Goal: Information Seeking & Learning: Learn about a topic

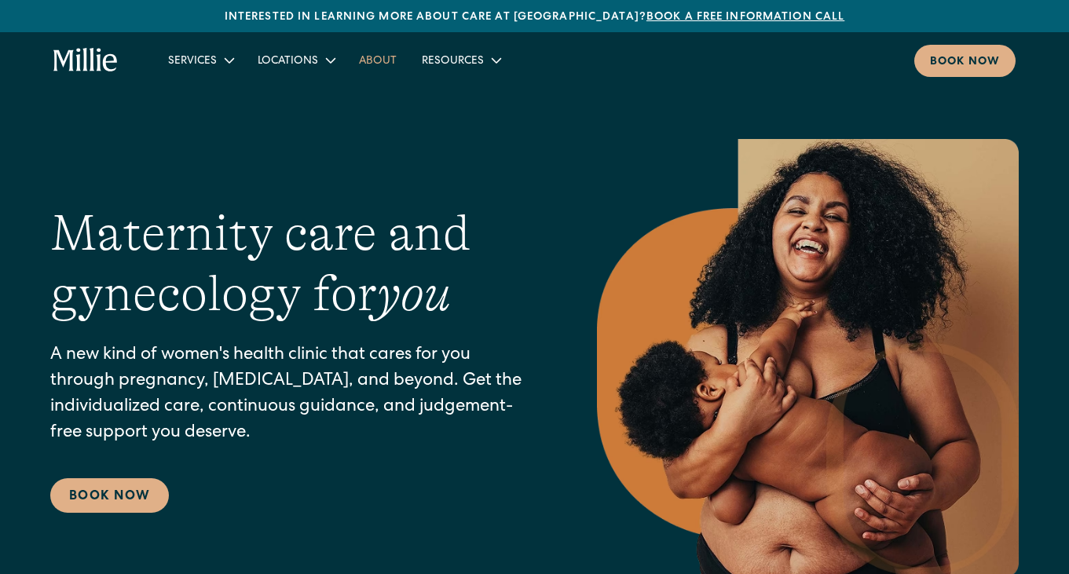
click at [390, 62] on link "About" at bounding box center [377, 60] width 63 height 26
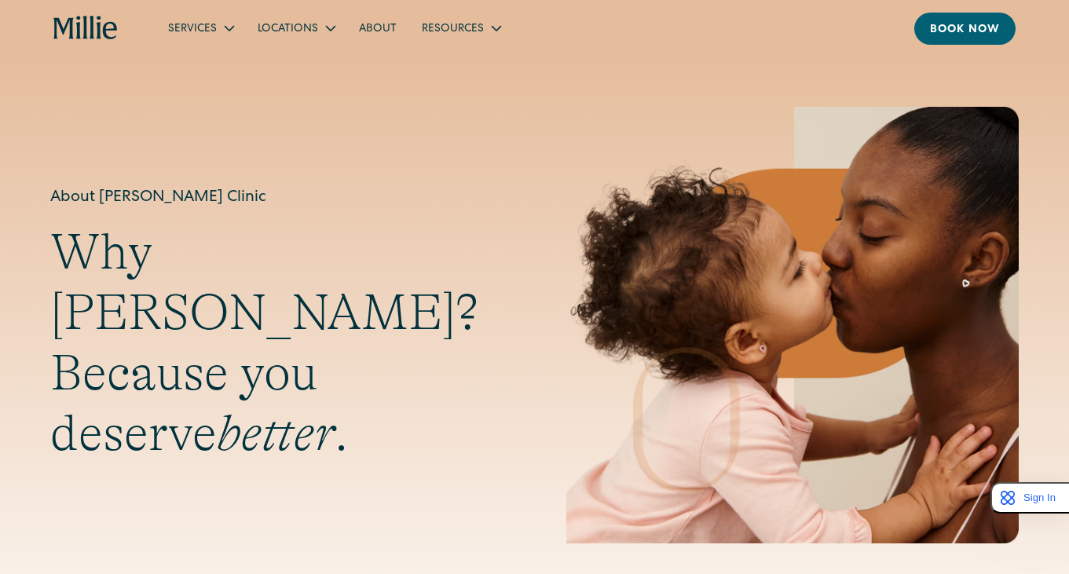
click at [379, 27] on link "About" at bounding box center [377, 28] width 63 height 26
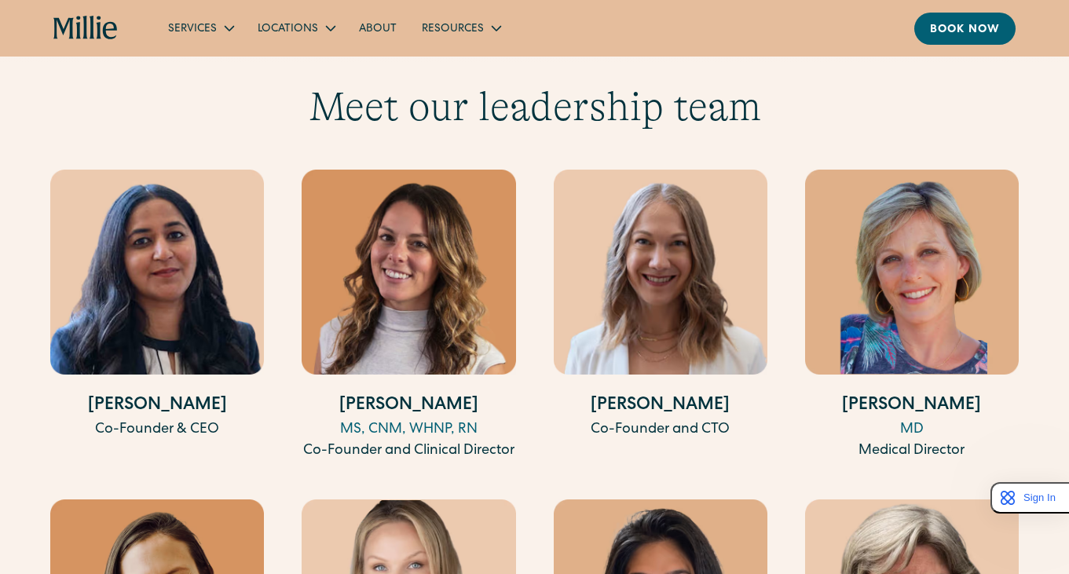
scroll to position [2874, 0]
click at [115, 264] on img at bounding box center [157, 271] width 214 height 205
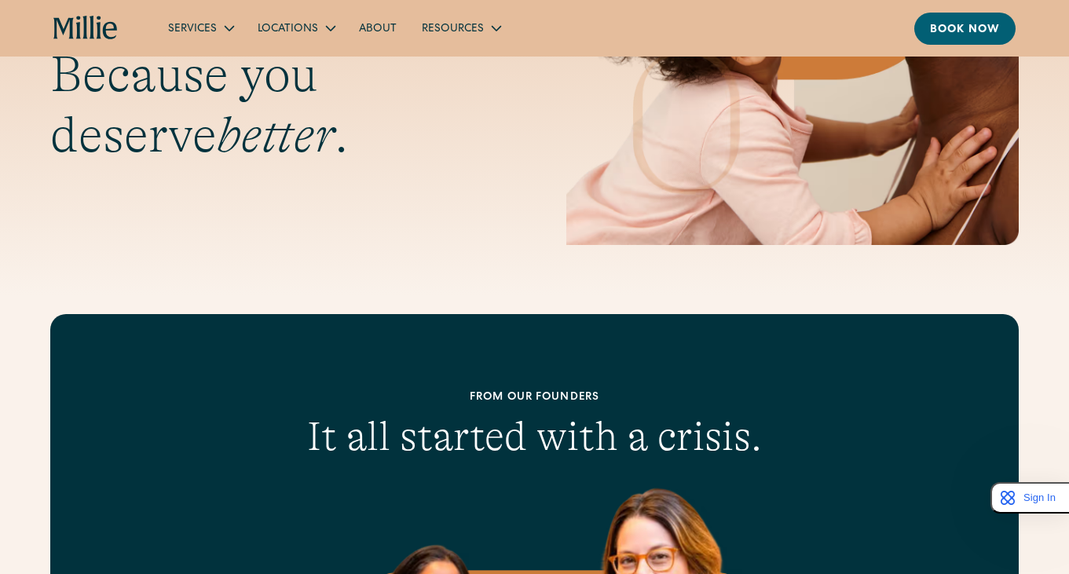
scroll to position [0, 0]
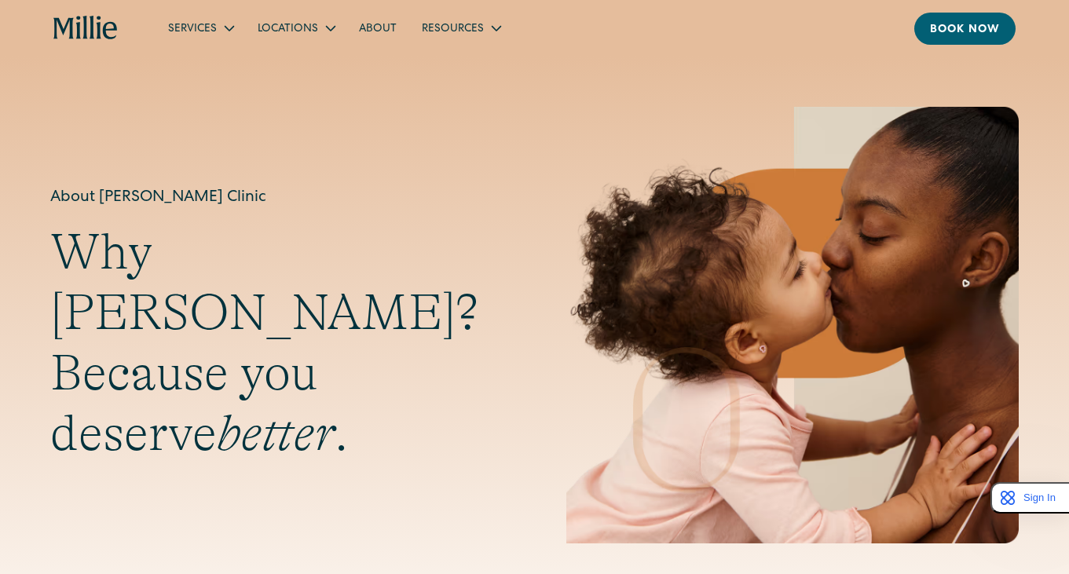
click at [391, 34] on link "About" at bounding box center [377, 28] width 63 height 26
